Goal: Task Accomplishment & Management: Manage account settings

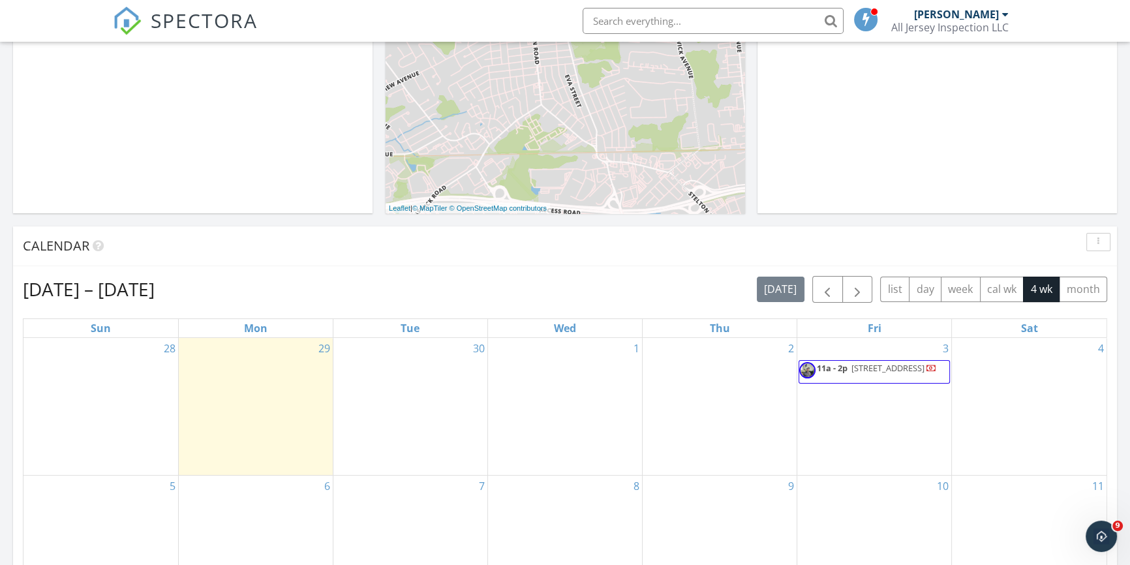
click at [851, 373] on span "[STREET_ADDRESS]" at bounding box center [887, 368] width 73 height 12
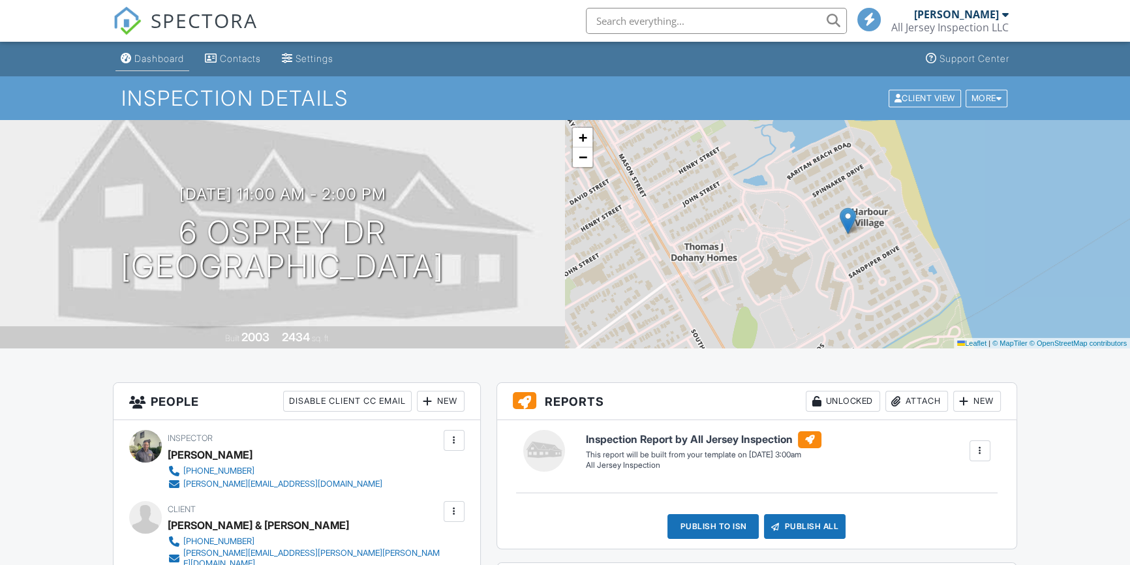
click at [157, 59] on div "Dashboard" at bounding box center [159, 58] width 50 height 11
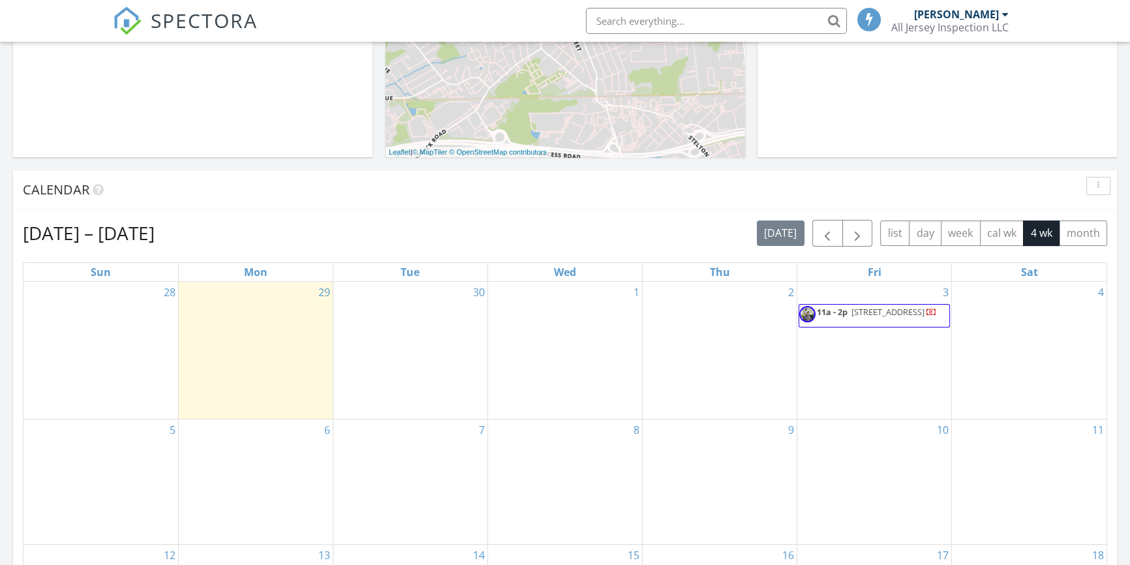
scroll to position [395, 0]
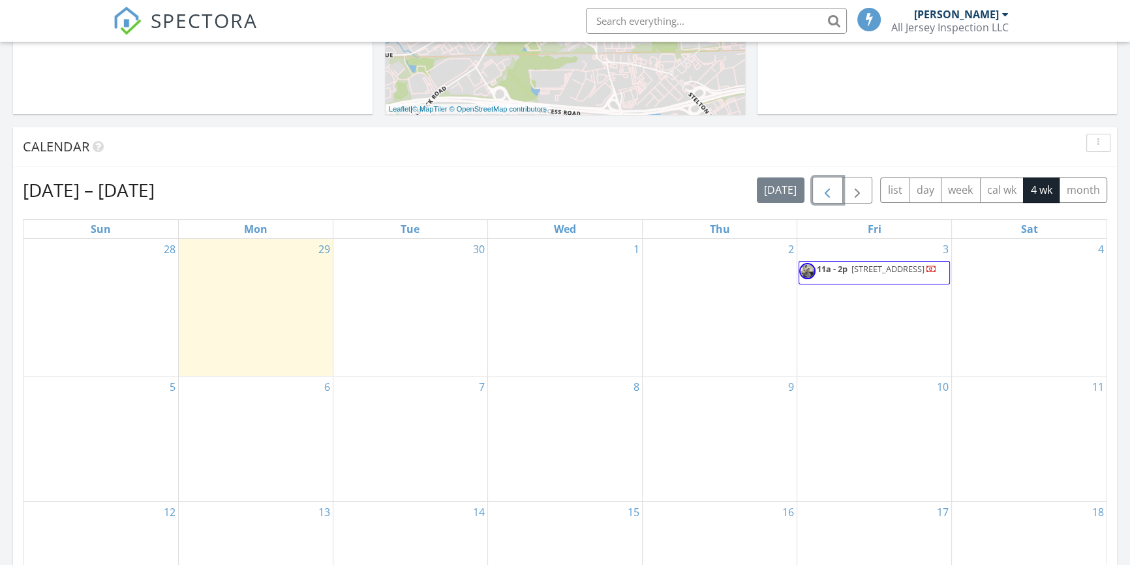
click at [828, 189] on span "button" at bounding box center [827, 191] width 16 height 16
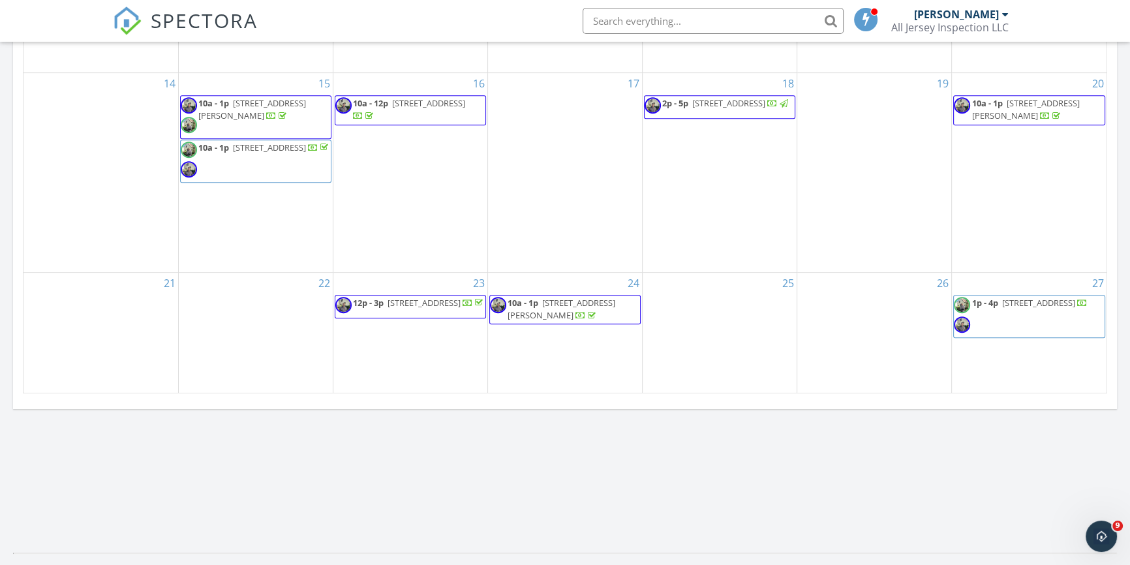
scroll to position [790, 0]
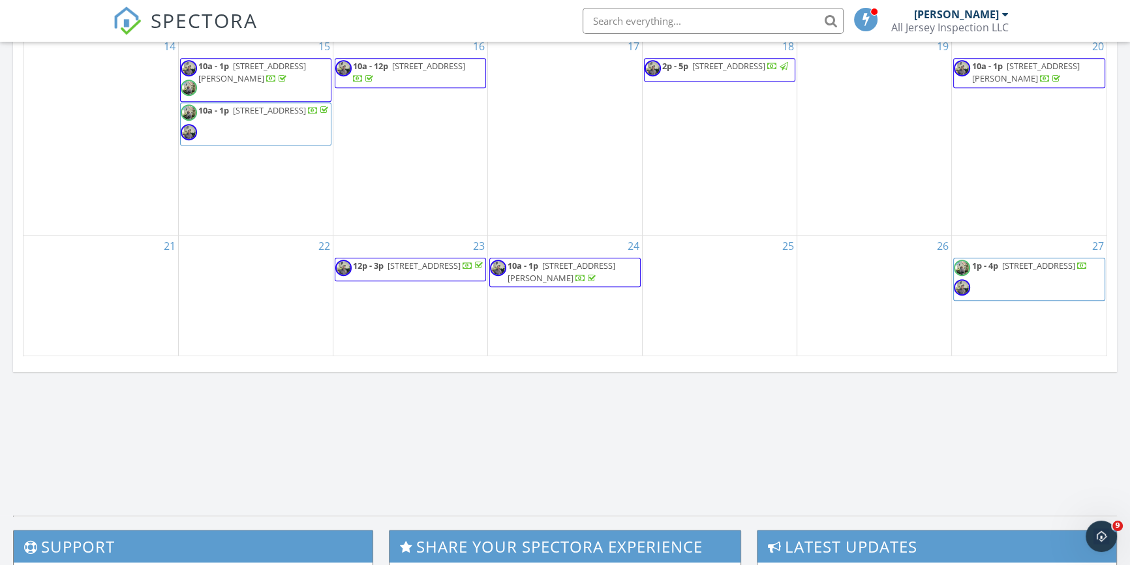
click at [1016, 271] on span "44 Devonshire Court, Middletown 07748" at bounding box center [1037, 266] width 73 height 12
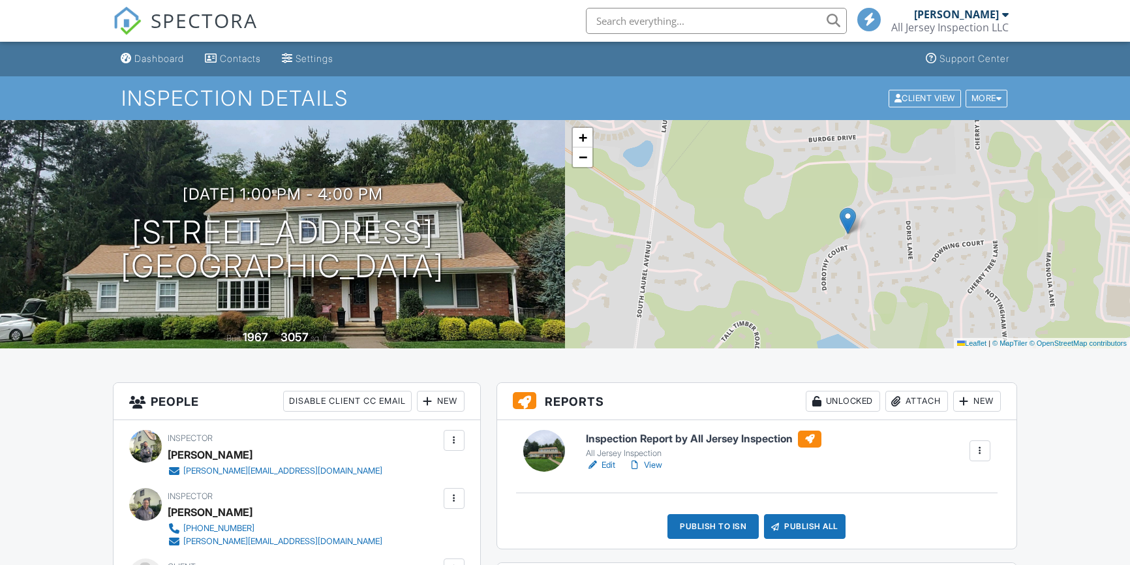
scroll to position [197, 0]
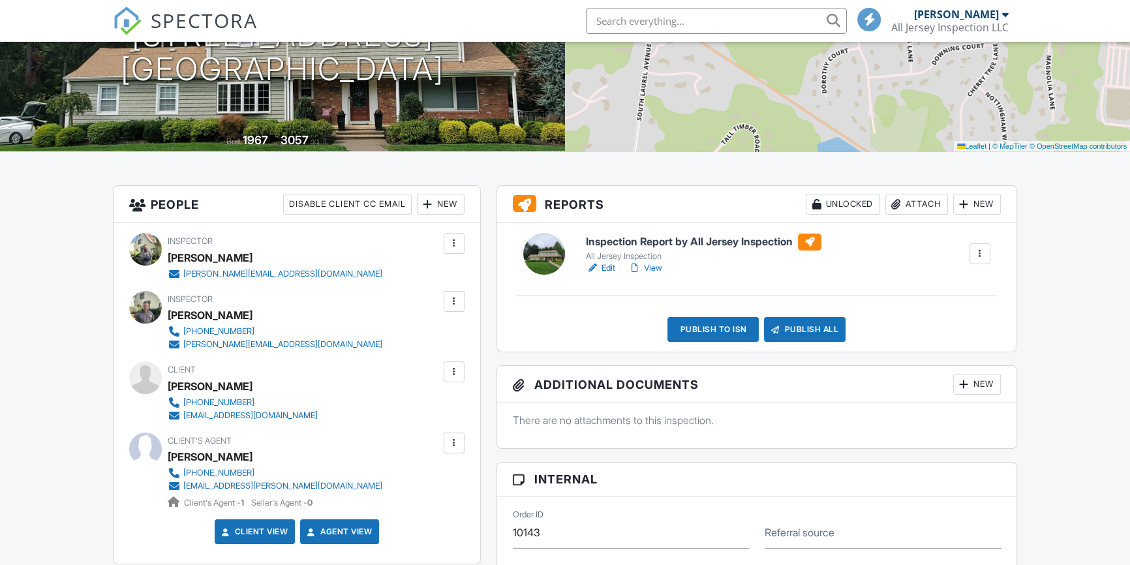
click at [608, 267] on link "Edit" at bounding box center [600, 268] width 29 height 13
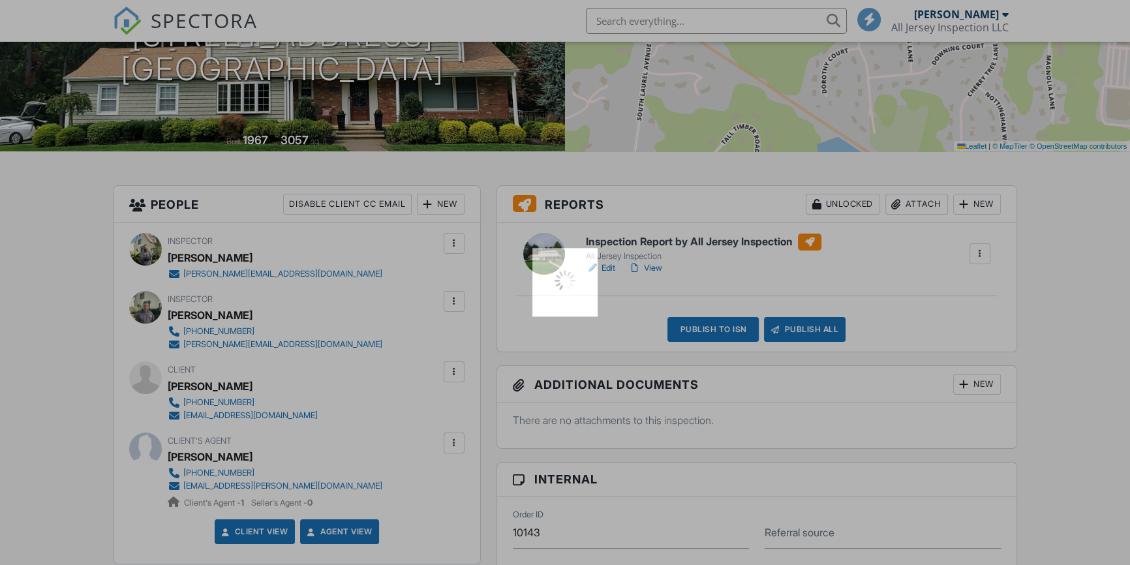
scroll to position [0, 0]
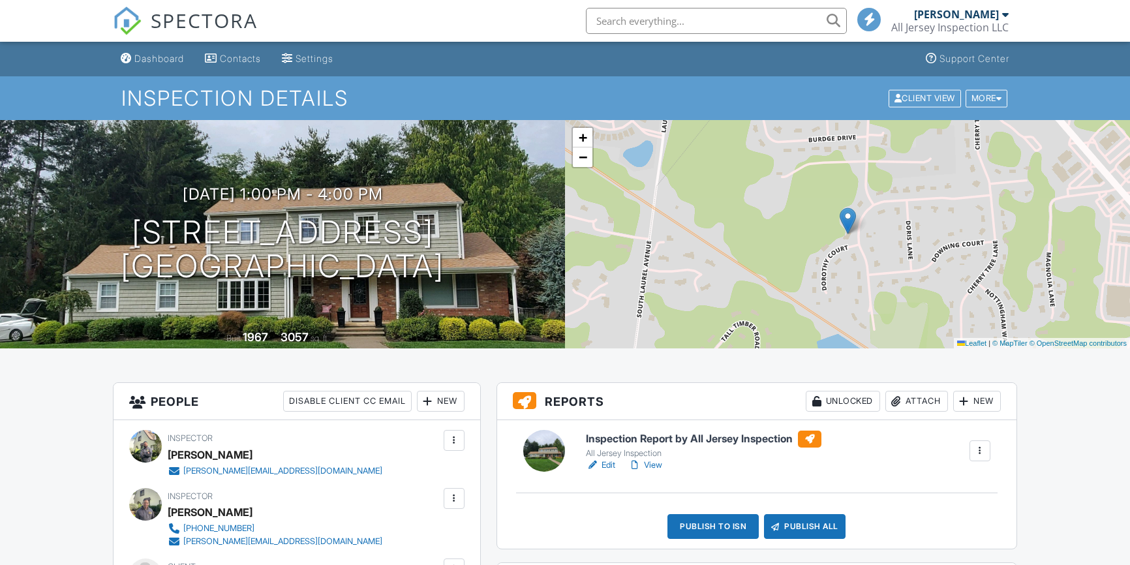
click at [652, 459] on link "View" at bounding box center [645, 465] width 34 height 13
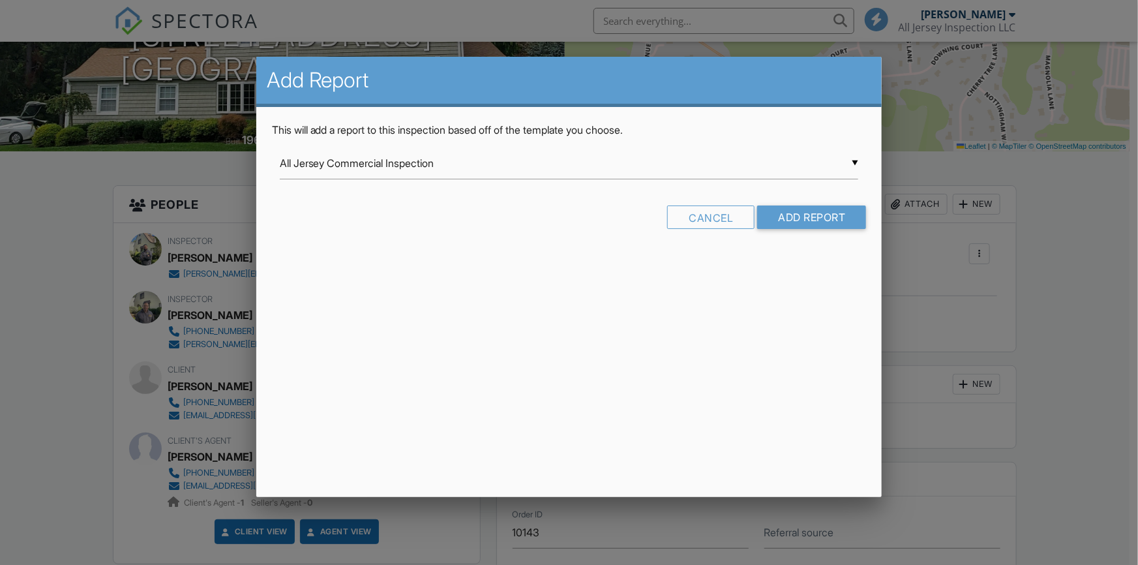
scroll to position [197, 0]
click at [856, 160] on input "All Jersey Commercial Inspection" at bounding box center [569, 163] width 579 height 32
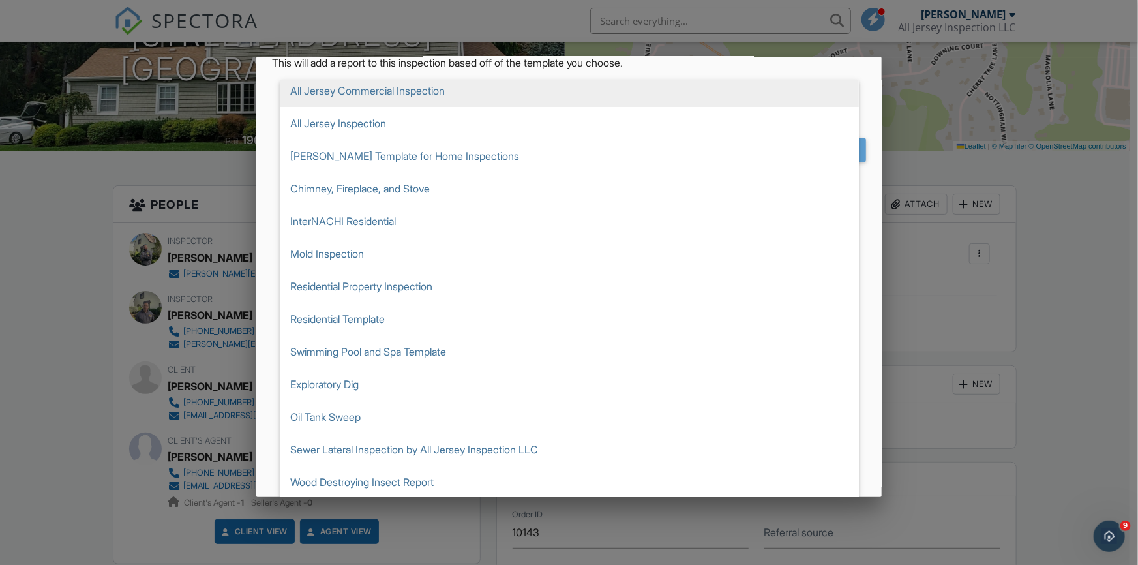
scroll to position [0, 0]
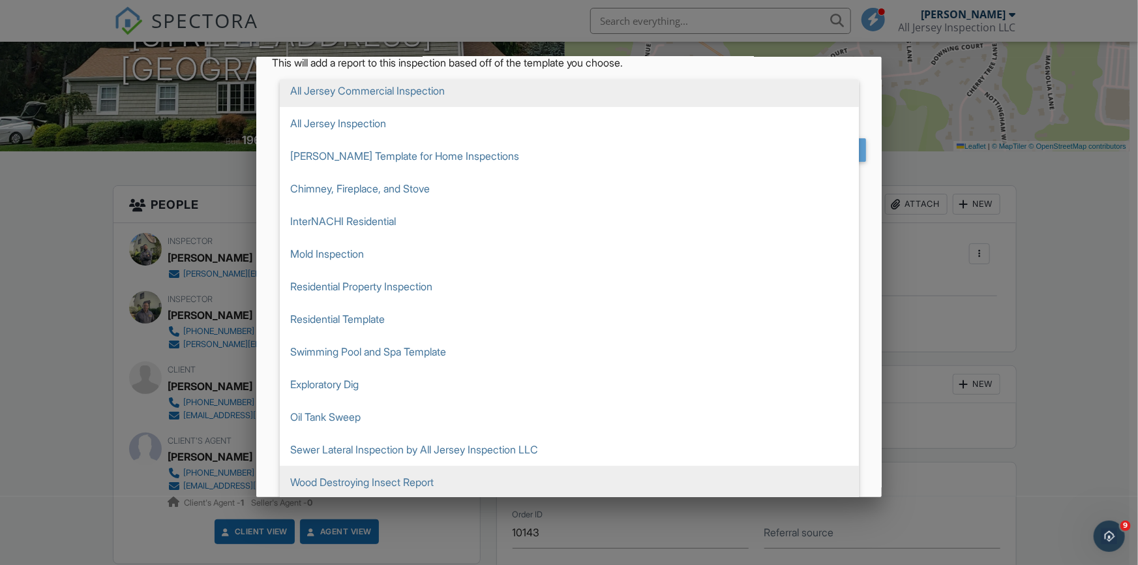
click at [511, 468] on span "Wood Destroying Insect Report" at bounding box center [569, 482] width 579 height 33
type input "Wood Destroying Insect Report"
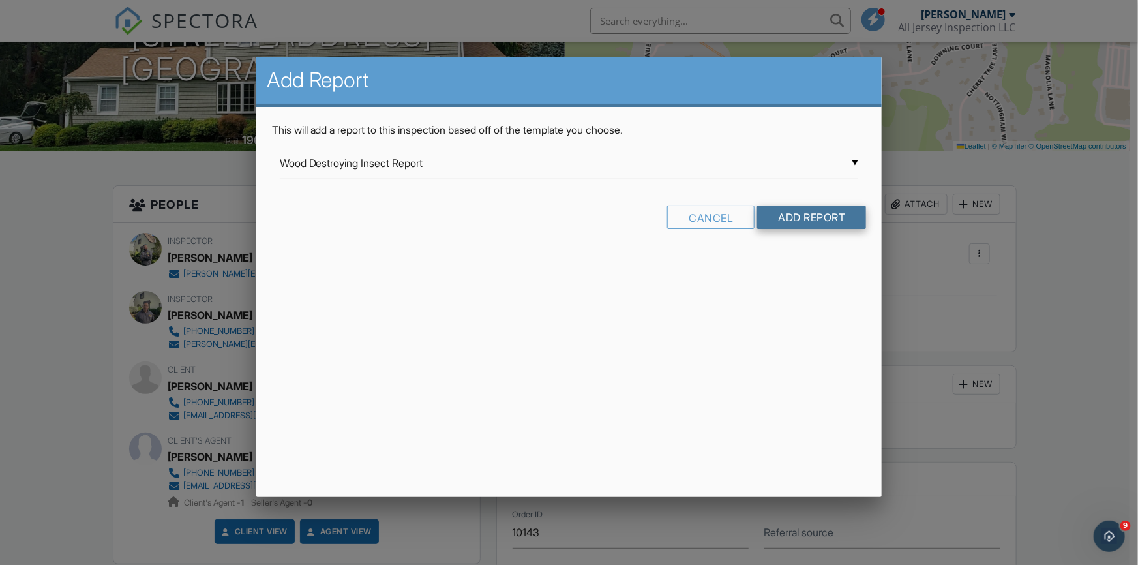
click at [815, 217] on input "Add Report" at bounding box center [811, 216] width 109 height 23
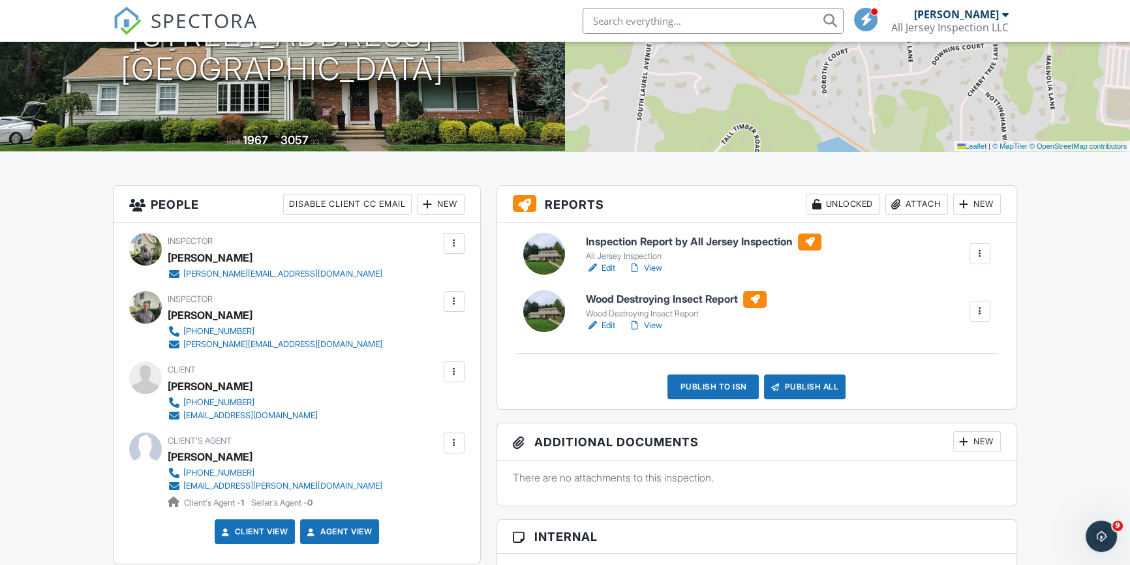
click at [607, 323] on link "Edit" at bounding box center [600, 325] width 29 height 13
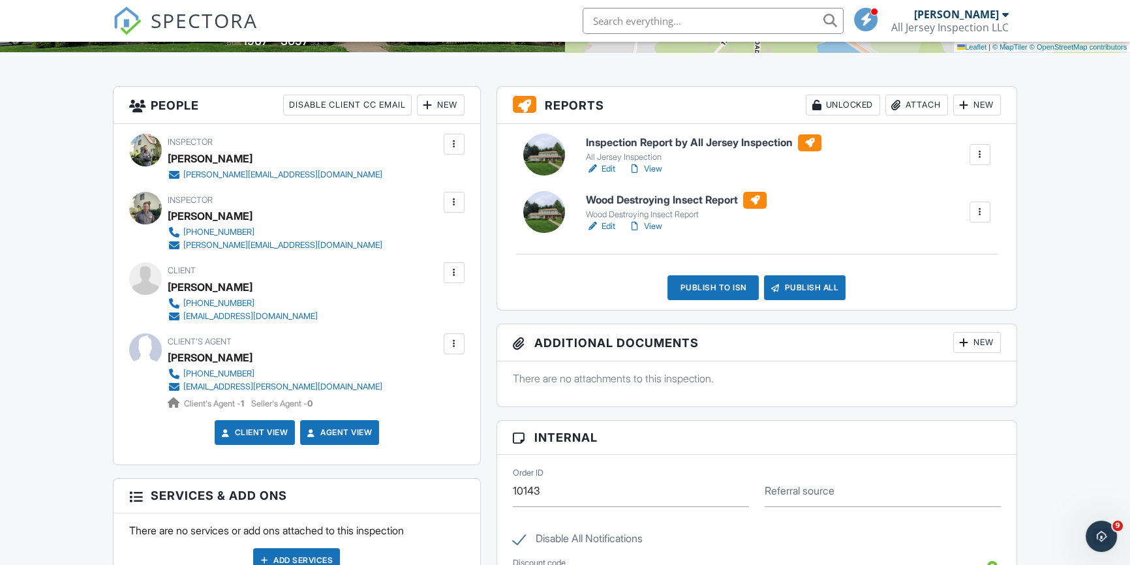
click at [981, 106] on div "New" at bounding box center [977, 105] width 48 height 21
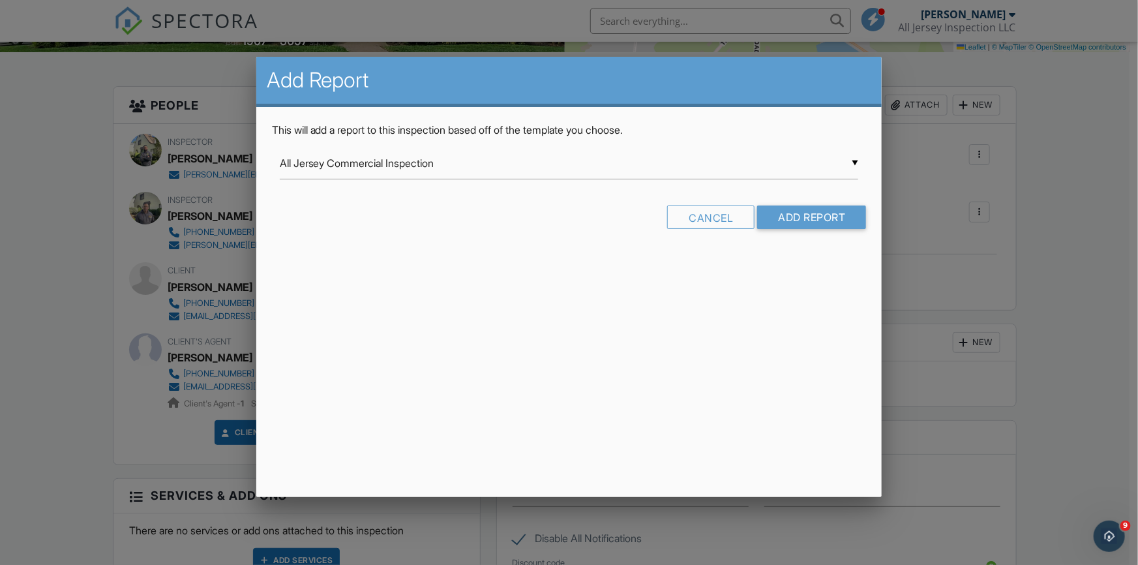
click at [856, 160] on input "All Jersey Commercial Inspection" at bounding box center [569, 163] width 579 height 32
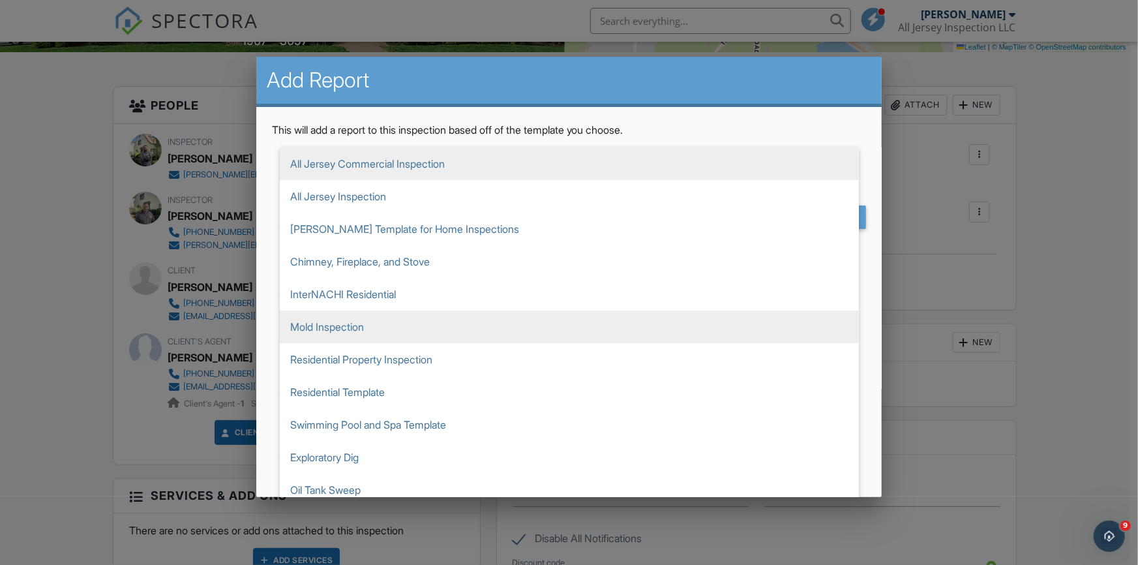
scroll to position [6, 0]
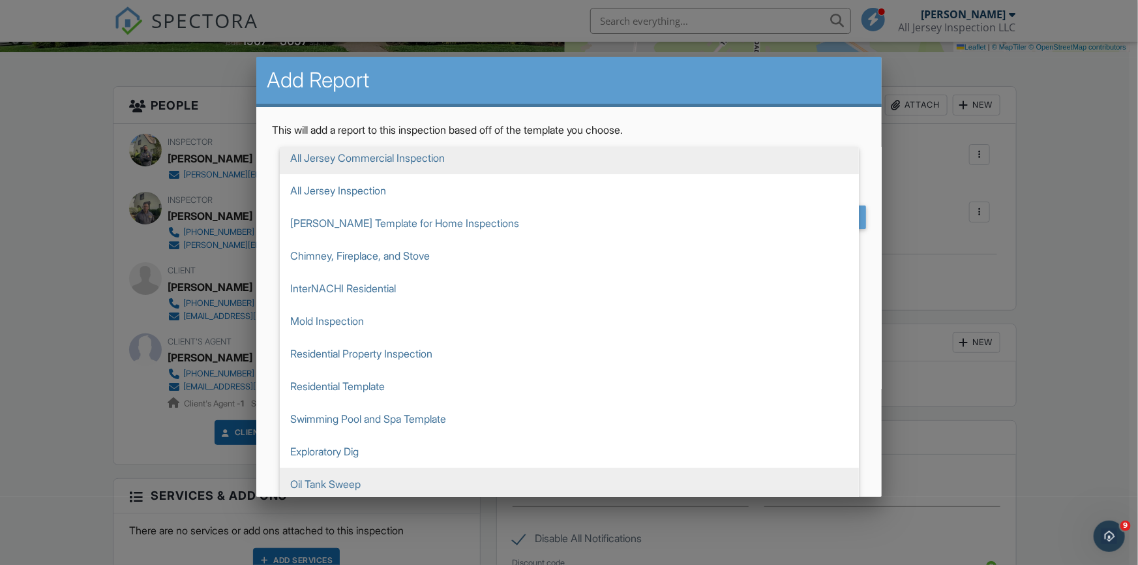
click at [476, 474] on span "Oil Tank Sweep" at bounding box center [569, 484] width 579 height 33
type input "Oil Tank Sweep"
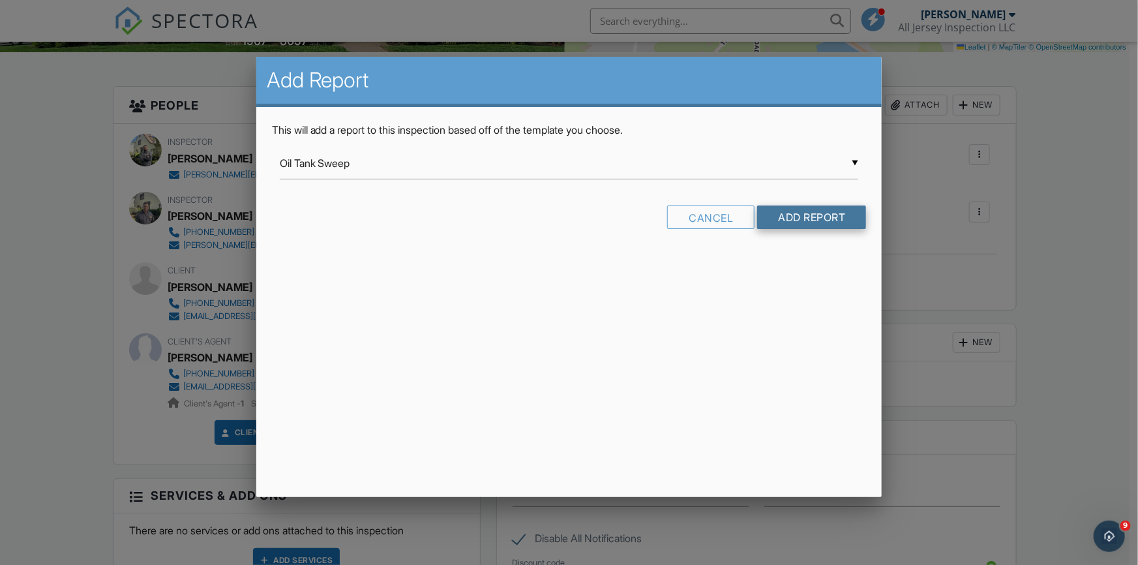
click at [814, 216] on input "Add Report" at bounding box center [811, 216] width 109 height 23
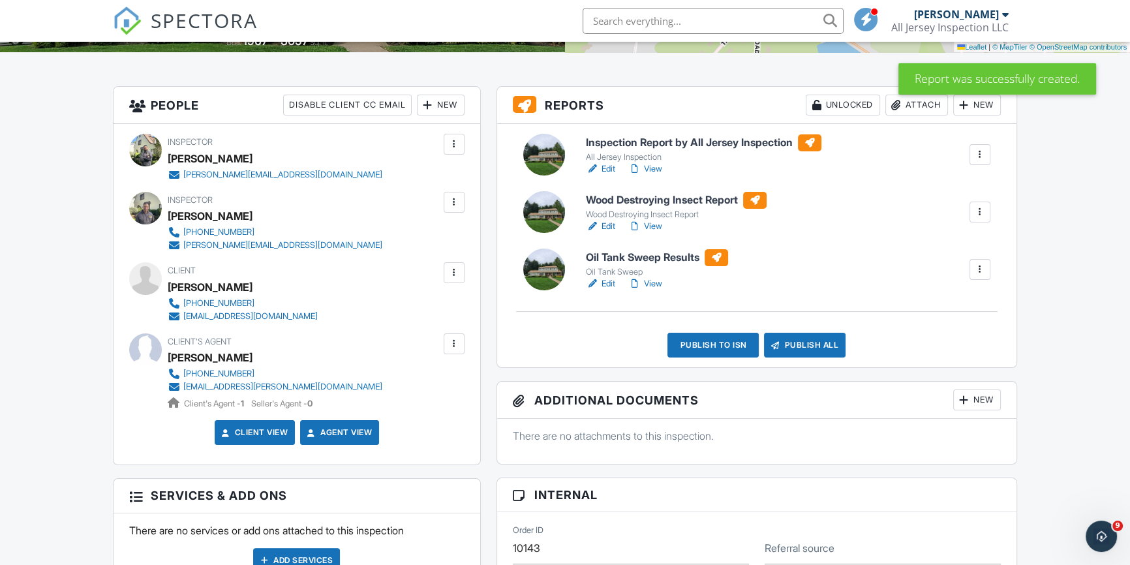
click at [612, 282] on link "Edit" at bounding box center [600, 283] width 29 height 13
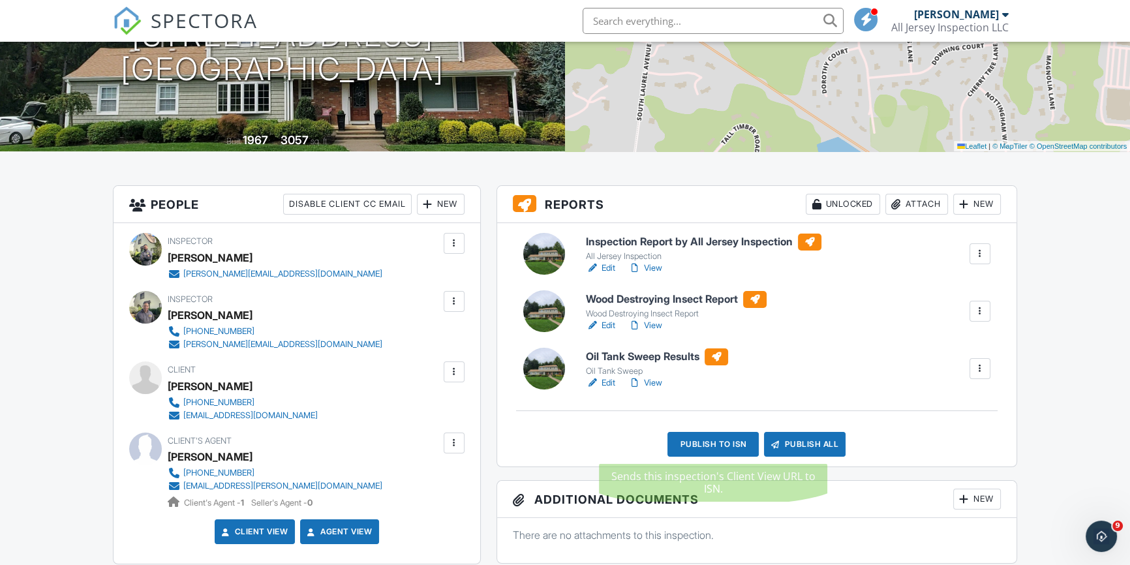
click at [718, 442] on div "Publish to ISN" at bounding box center [712, 444] width 91 height 25
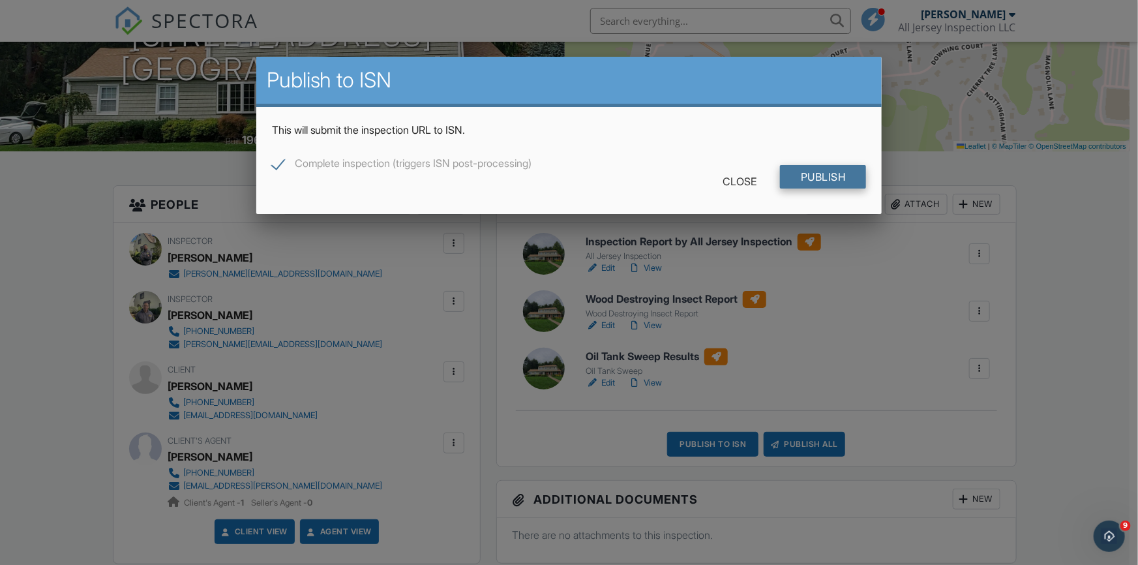
click at [824, 171] on input "Publish" at bounding box center [823, 176] width 87 height 23
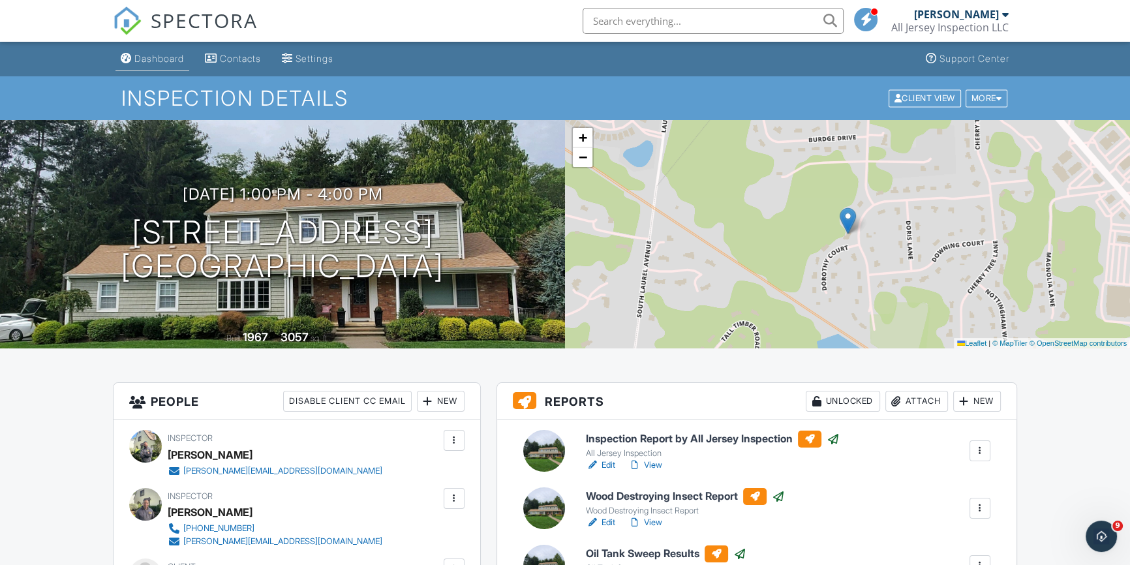
click at [164, 59] on div "Dashboard" at bounding box center [159, 58] width 50 height 11
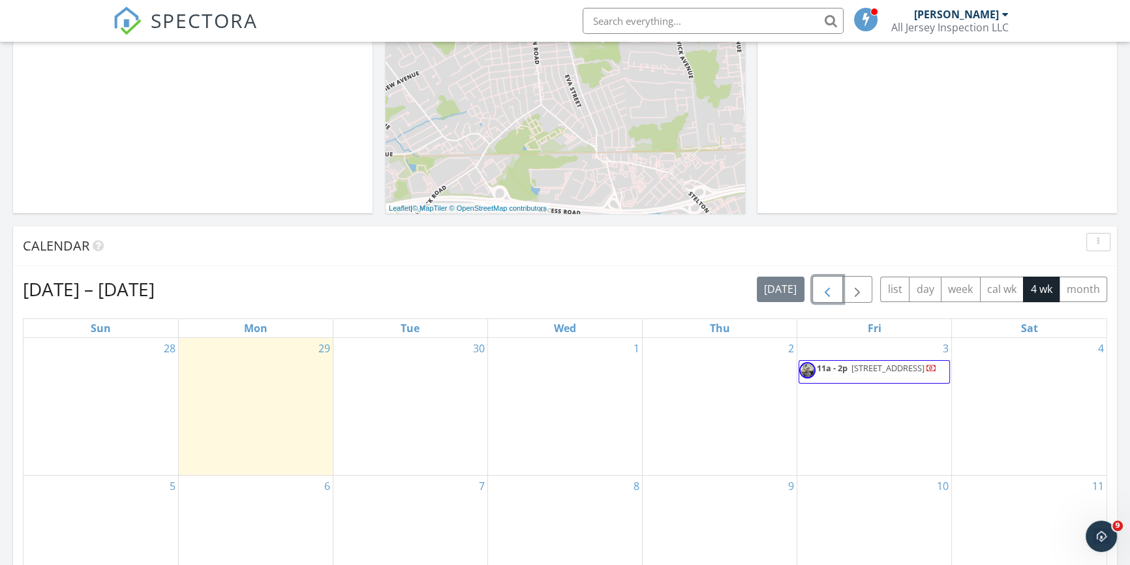
click at [827, 287] on span "button" at bounding box center [827, 290] width 16 height 16
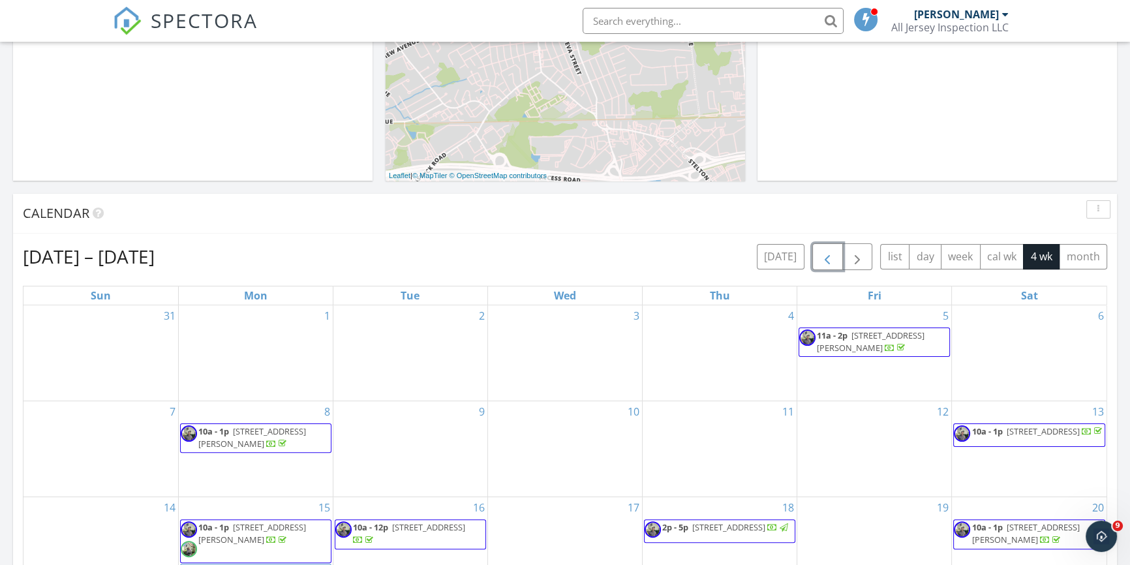
scroll to position [593, 0]
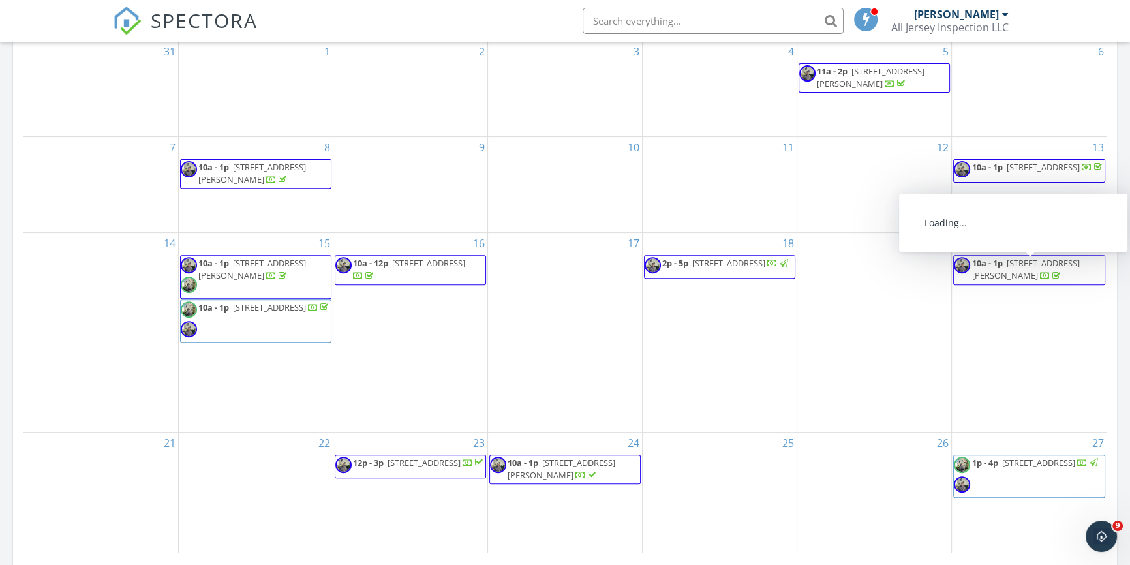
click at [1004, 274] on span "[STREET_ADDRESS][PERSON_NAME]" at bounding box center [1025, 269] width 108 height 24
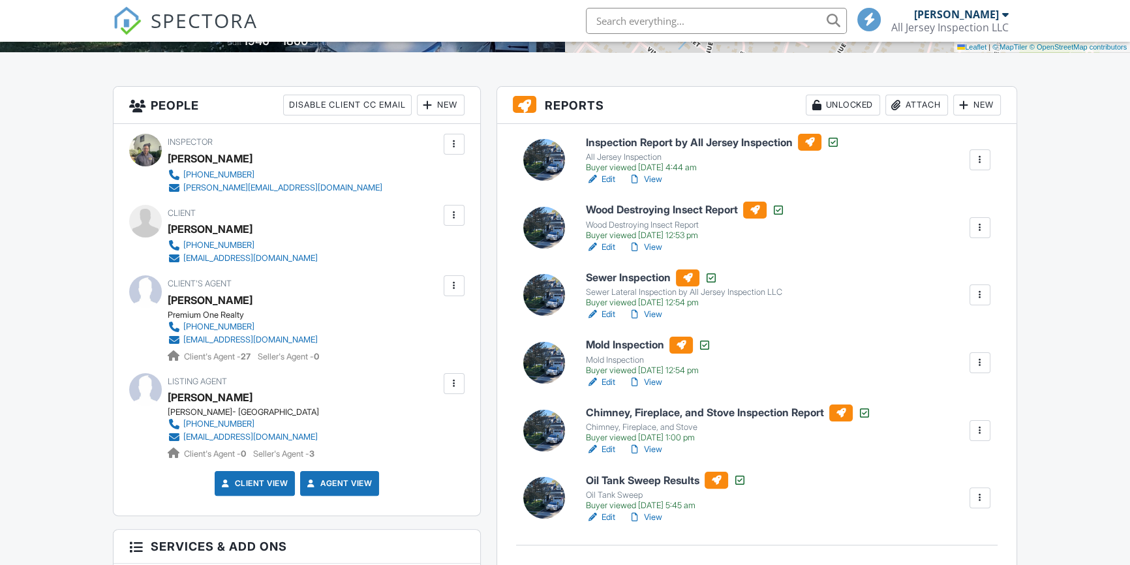
click at [608, 379] on link "Edit" at bounding box center [600, 382] width 29 height 13
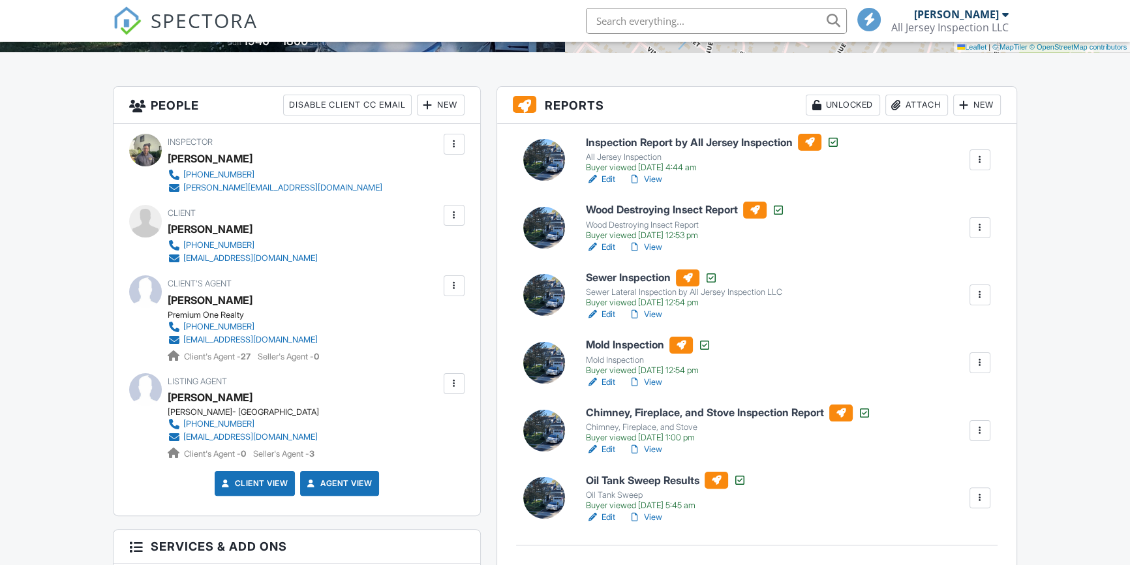
click at [654, 448] on link "View" at bounding box center [645, 449] width 34 height 13
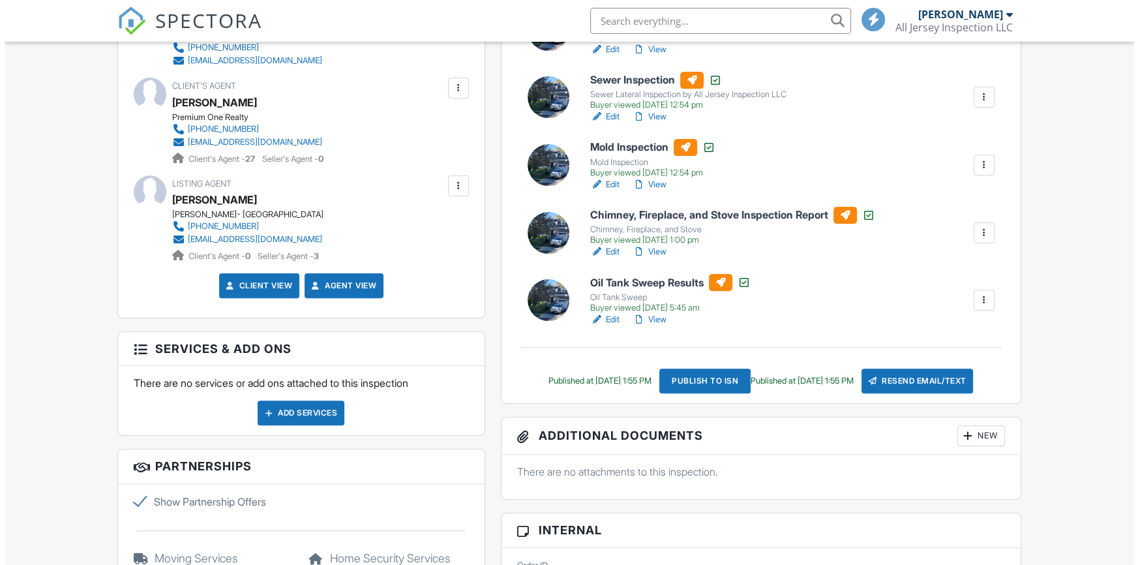
scroll to position [494, 0]
click at [709, 380] on div "Publish to ISN" at bounding box center [700, 381] width 91 height 25
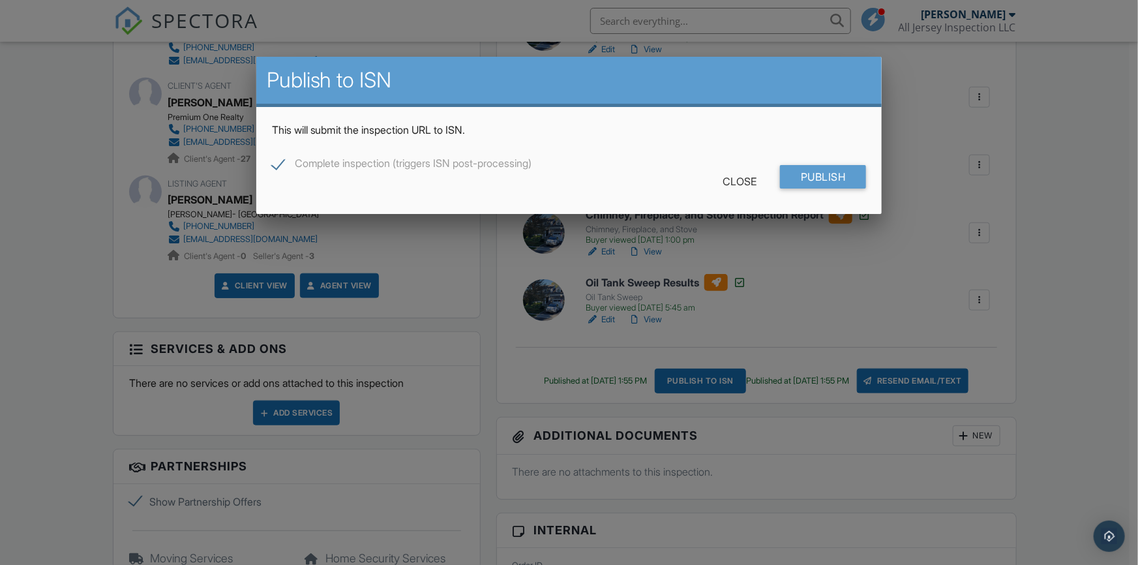
scroll to position [0, 0]
click at [821, 174] on input "Publish" at bounding box center [823, 176] width 87 height 23
